Goal: Check status: Check status

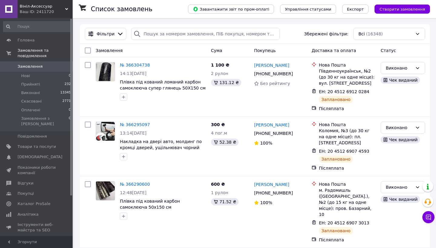
click at [29, 68] on span "Замовлення" at bounding box center [30, 66] width 25 height 5
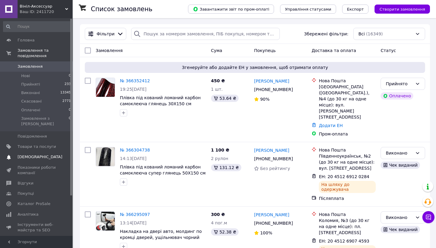
click at [32, 154] on span "[DEMOGRAPHIC_DATA]" at bounding box center [40, 156] width 45 height 5
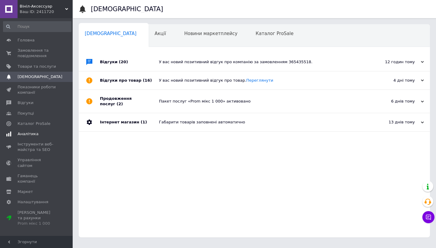
click at [34, 134] on span "Аналітика" at bounding box center [28, 133] width 21 height 5
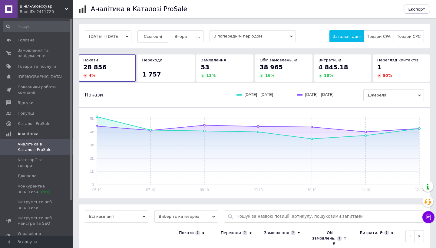
click at [169, 34] on button "Сьогодні" at bounding box center [152, 36] width 31 height 12
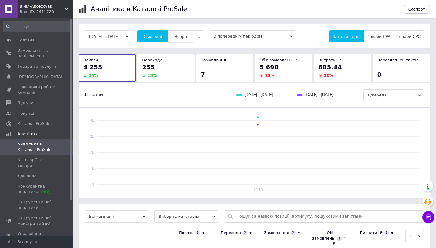
click at [193, 38] on button "Вчора" at bounding box center [180, 36] width 25 height 12
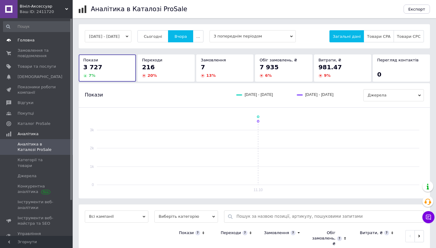
click at [34, 42] on span "Головна" at bounding box center [37, 40] width 38 height 5
